Goal: Communication & Community: Answer question/provide support

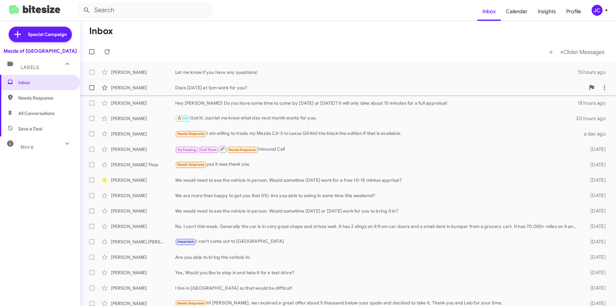
click at [182, 92] on div "[PERSON_NAME] Does [DATE] at 1pm work for you? 15 hours ago" at bounding box center [347, 87] width 525 height 13
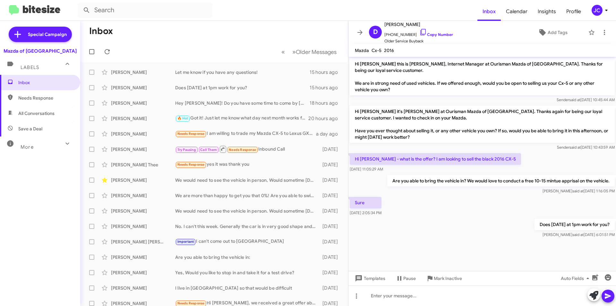
click at [603, 16] on mat-toolbar "Inbox Calendar Insights Profile JC" at bounding box center [308, 10] width 616 height 21
click at [603, 12] on icon at bounding box center [606, 10] width 8 height 8
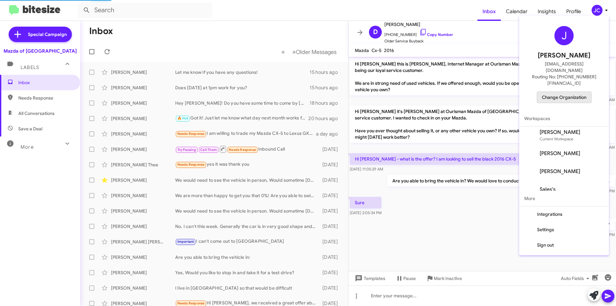
click at [553, 92] on span "Change Organization" at bounding box center [564, 97] width 45 height 11
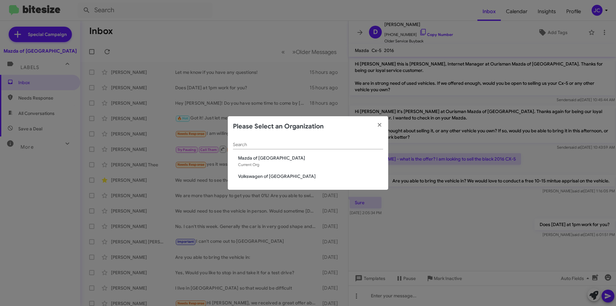
click at [276, 179] on span "Volkswagen of [GEOGRAPHIC_DATA]" at bounding box center [310, 176] width 145 height 6
